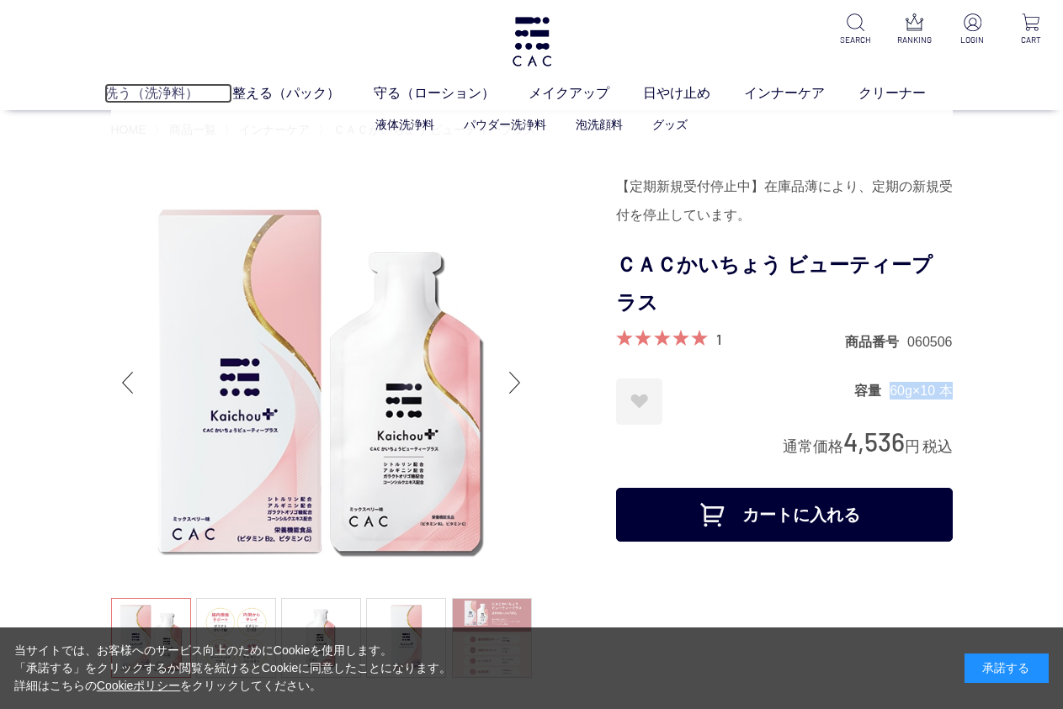
click at [143, 93] on link "洗う（洗浄料）" at bounding box center [168, 93] width 128 height 20
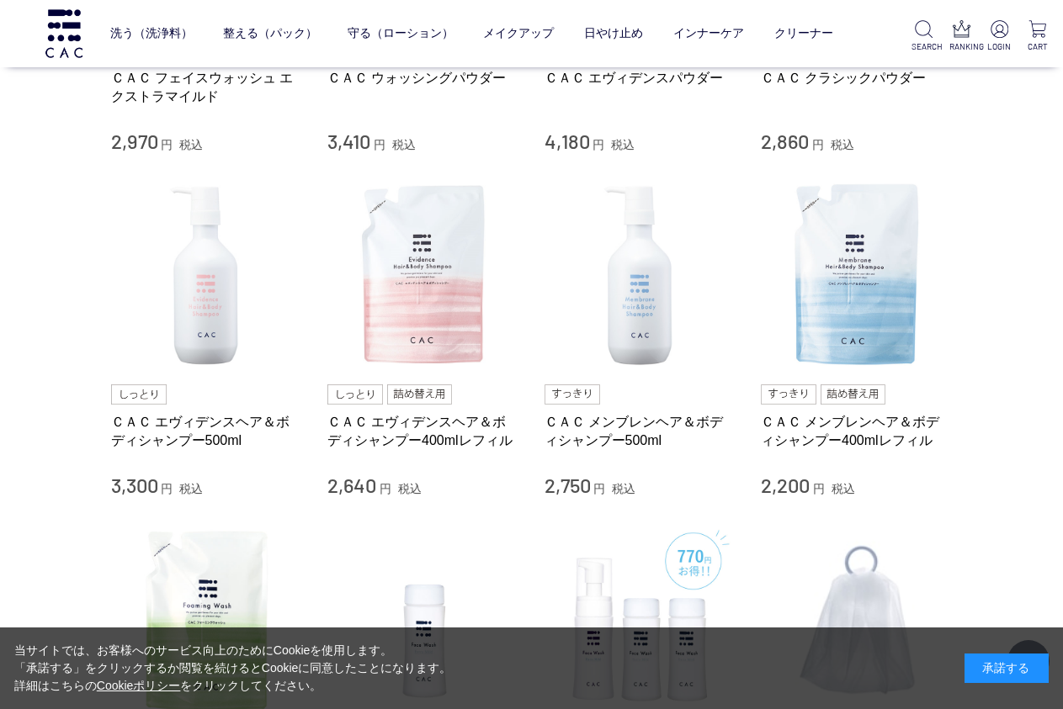
scroll to position [242, 0]
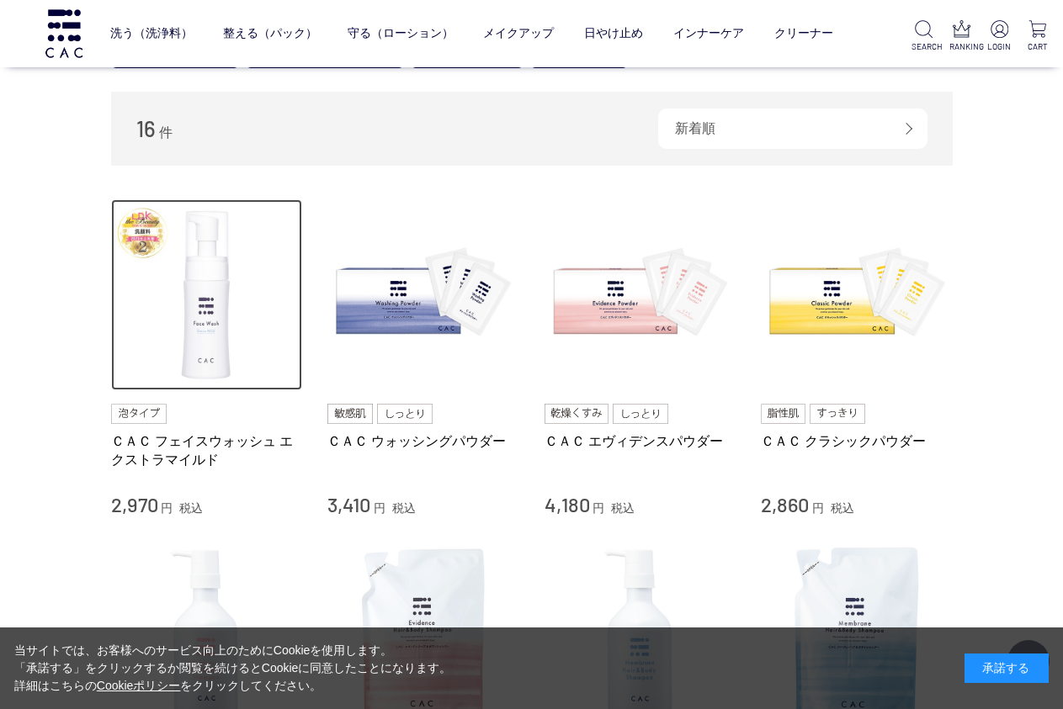
click at [216, 319] on img at bounding box center [207, 295] width 192 height 192
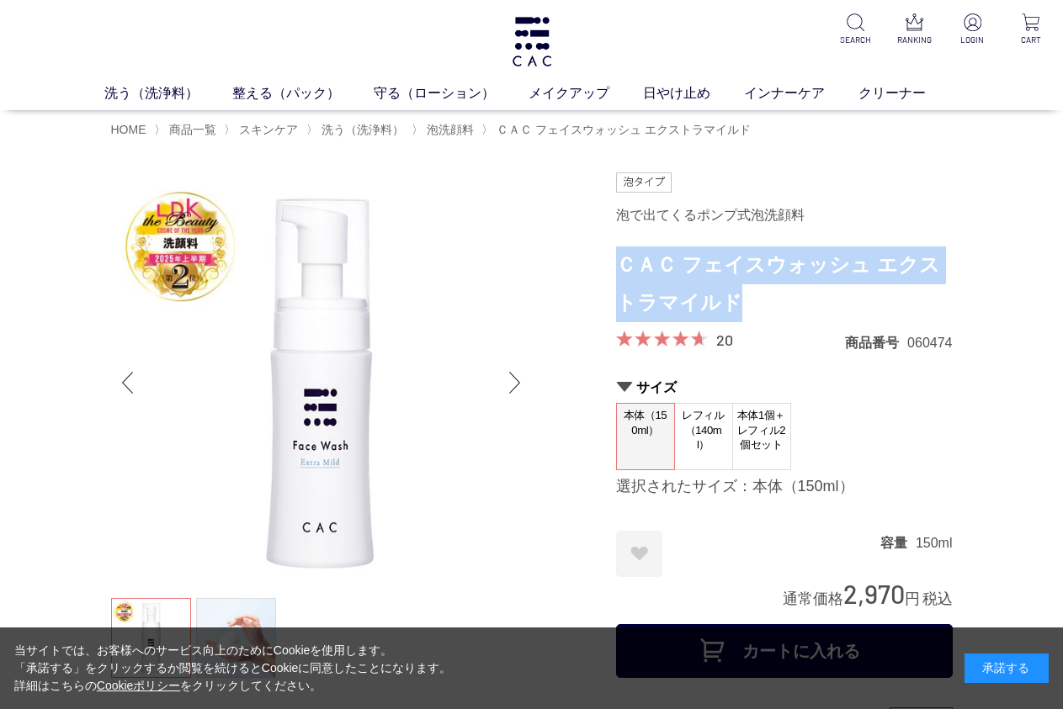
drag, startPoint x: 739, startPoint y: 306, endPoint x: 625, endPoint y: 266, distance: 120.6
click at [625, 266] on h1 "ＣＡＣ フェイスウォッシュ エクストラマイルド" at bounding box center [784, 285] width 337 height 76
copy h1 "ＣＡＣ フェイスウォッシュ エクストラマイルド"
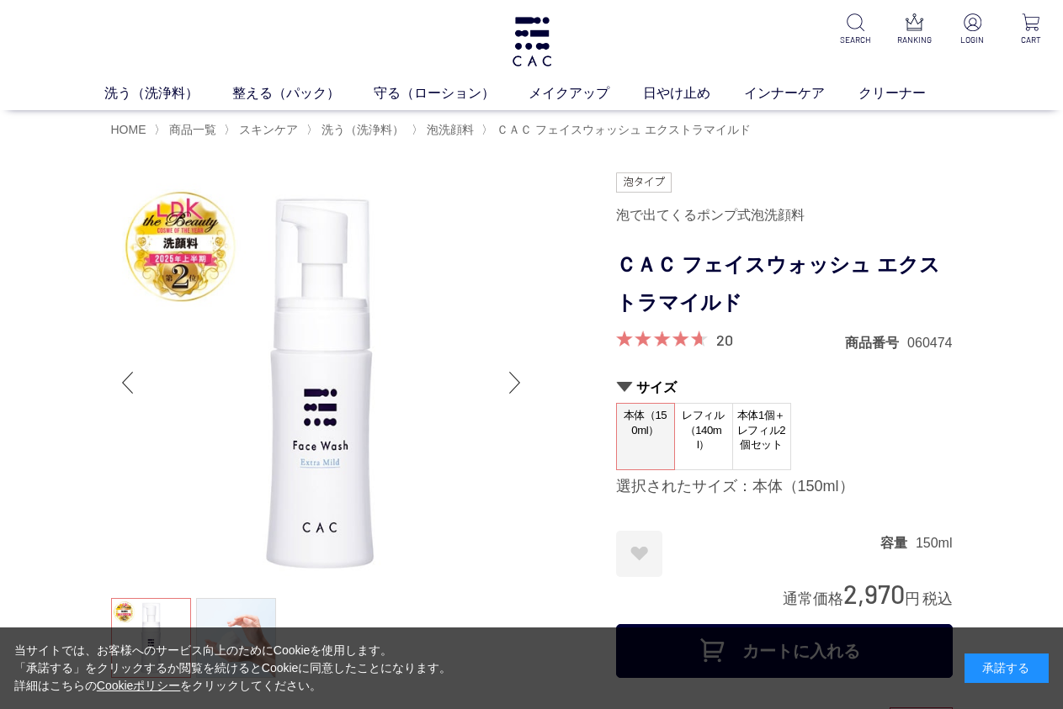
click at [694, 441] on span "レフィル（140ml）" at bounding box center [703, 430] width 57 height 53
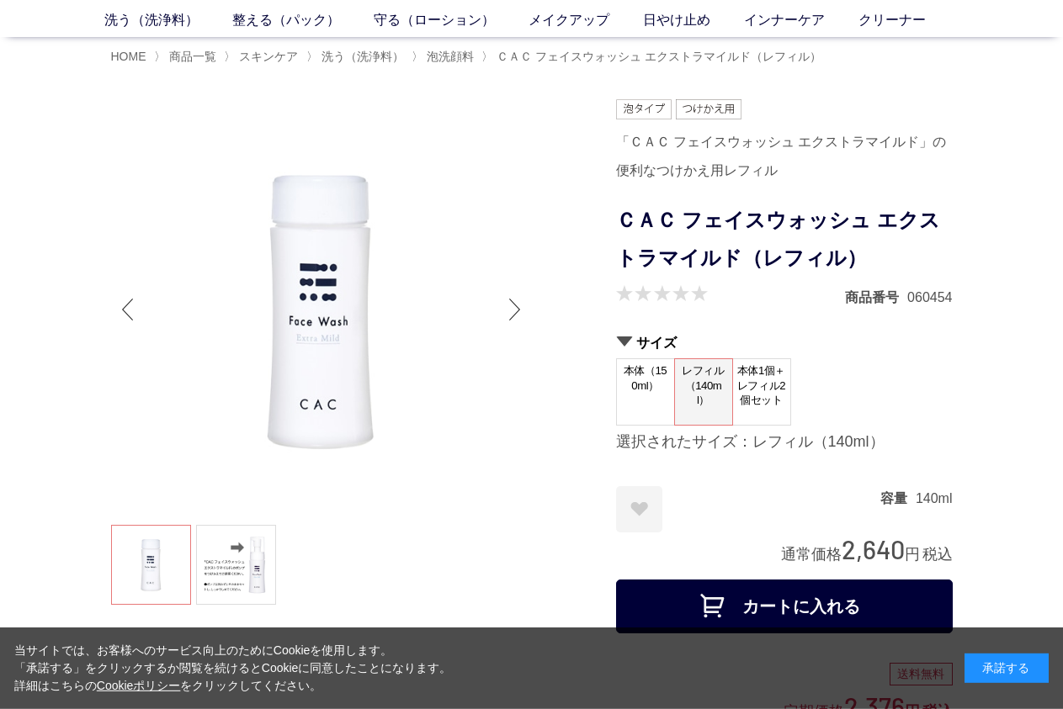
scroll to position [121, 0]
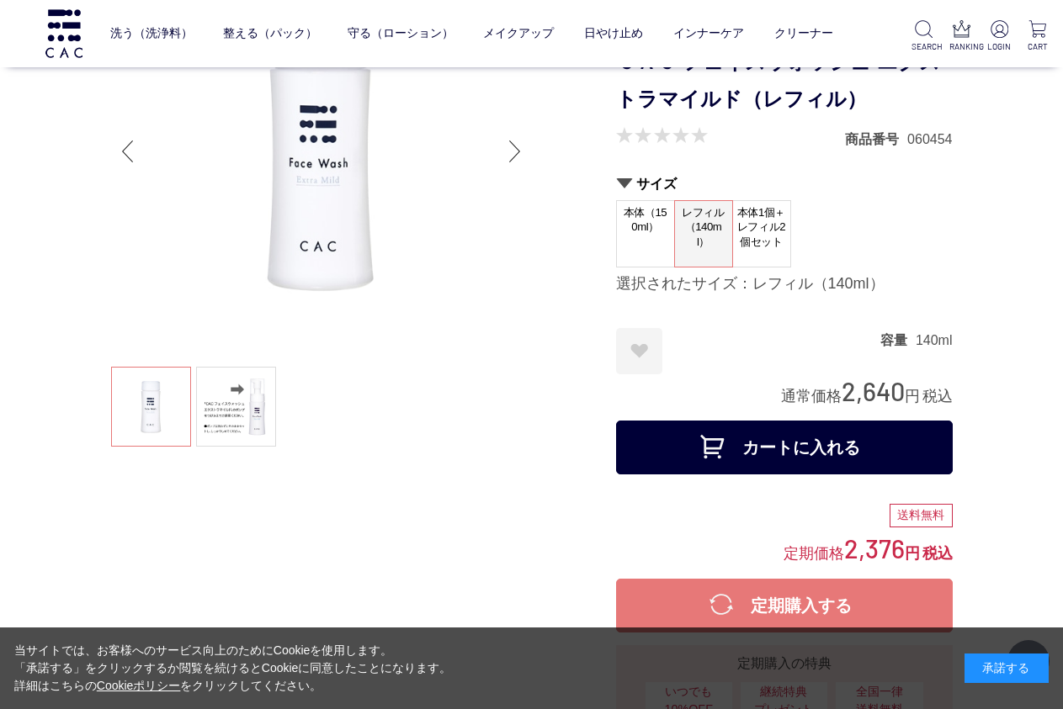
click at [758, 263] on dt "本体1個＋レフィル2個セット" at bounding box center [761, 233] width 59 height 67
